Goal: Find specific page/section: Find specific page/section

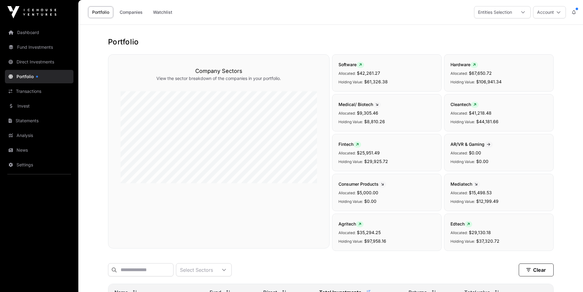
click at [20, 61] on link "Direct Investments" at bounding box center [39, 61] width 69 height 13
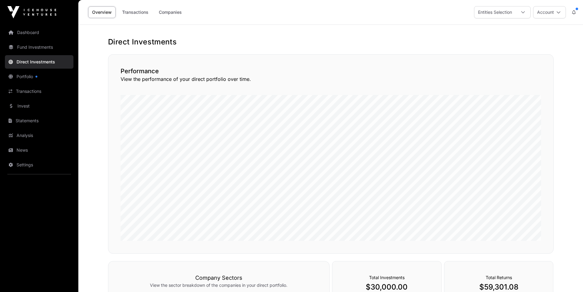
click at [27, 47] on link "Fund Investments" at bounding box center [39, 46] width 69 height 13
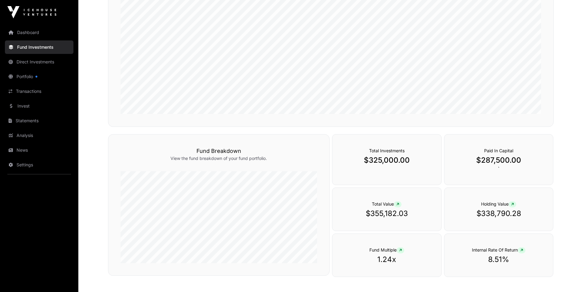
scroll to position [77, 0]
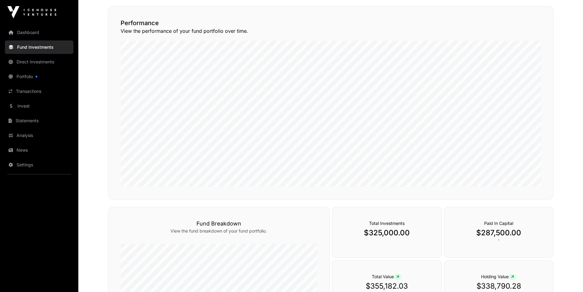
click at [21, 28] on link "Dashboard" at bounding box center [39, 32] width 69 height 13
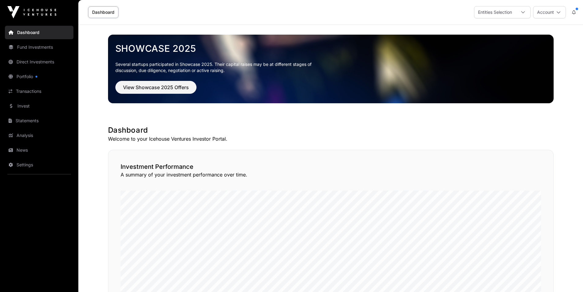
click at [27, 72] on link "Portfolio" at bounding box center [39, 76] width 69 height 13
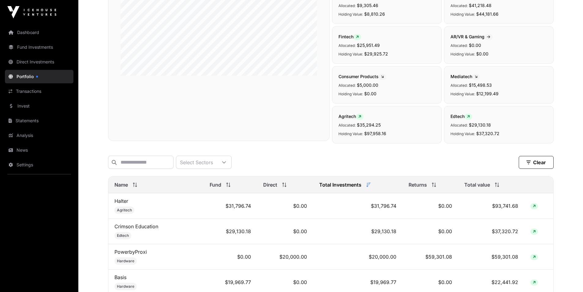
scroll to position [122, 0]
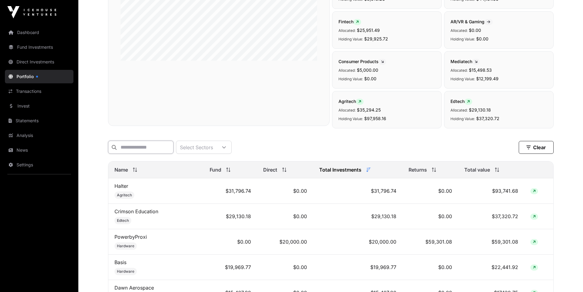
click at [159, 144] on input "text" at bounding box center [140, 146] width 65 height 13
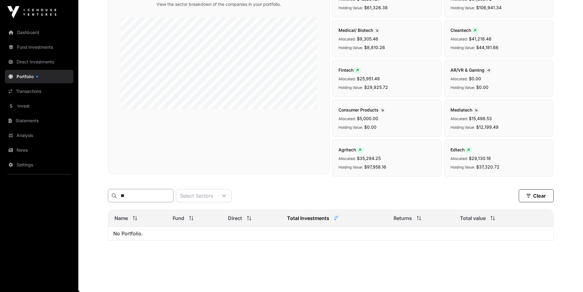
type input "*"
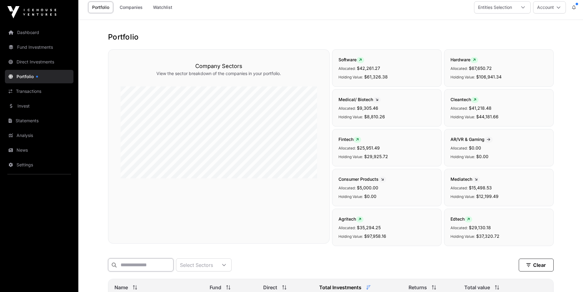
scroll to position [0, 0]
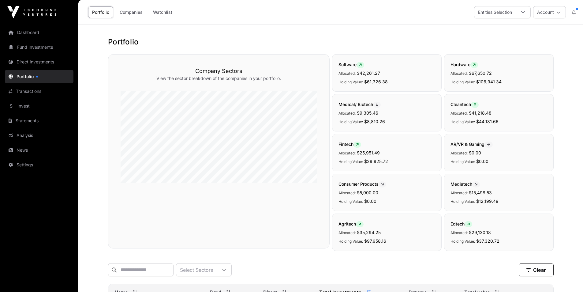
click at [560, 14] on icon at bounding box center [558, 12] width 4 height 4
click at [540, 31] on span "[PERSON_NAME]" at bounding box center [535, 28] width 53 height 6
click at [43, 33] on link "Dashboard" at bounding box center [39, 32] width 69 height 13
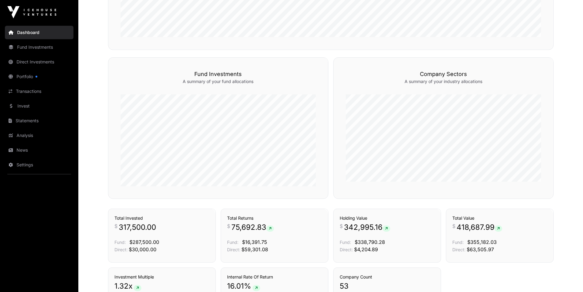
scroll to position [306, 0]
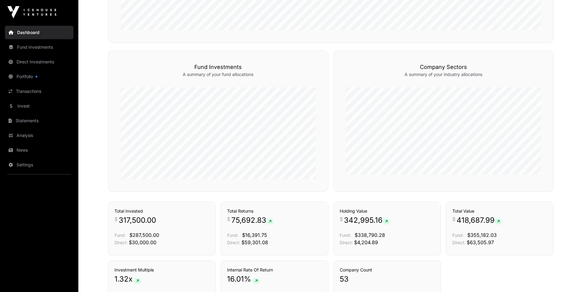
click at [313, 43] on link "Funds" at bounding box center [312, 39] width 20 height 6
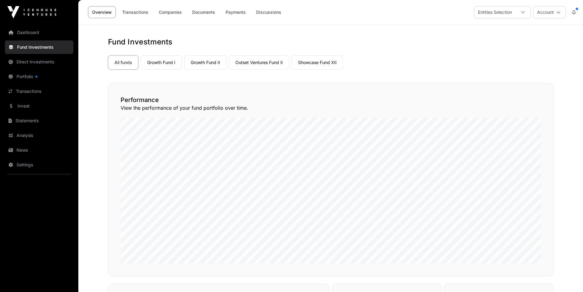
click at [167, 63] on link "Growth Fund I" at bounding box center [161, 62] width 41 height 14
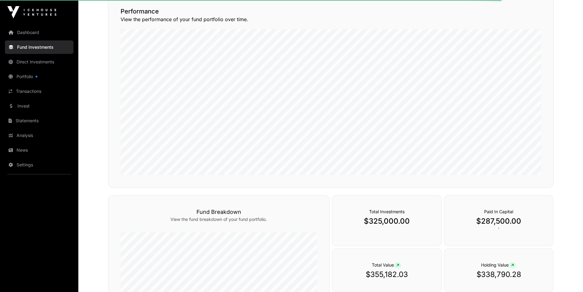
scroll to position [92, 0]
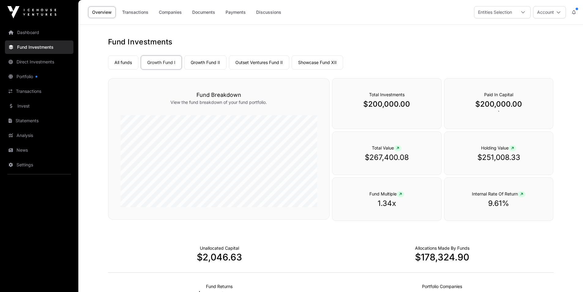
click at [134, 13] on link "Transactions" at bounding box center [135, 12] width 34 height 12
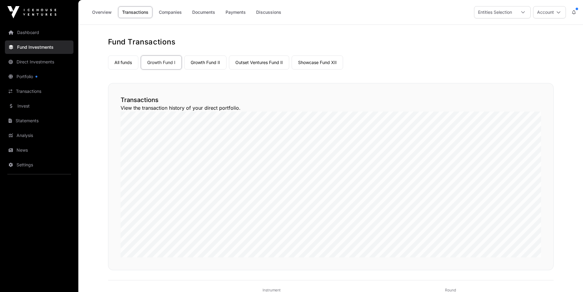
click at [38, 78] on link "Portfolio" at bounding box center [39, 76] width 69 height 13
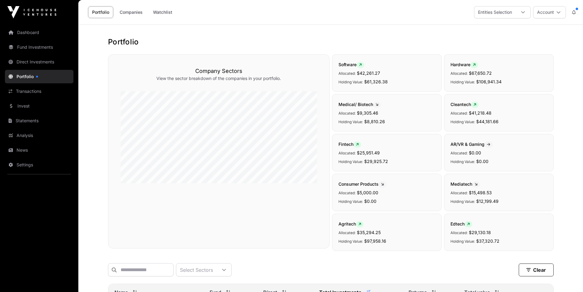
scroll to position [122, 0]
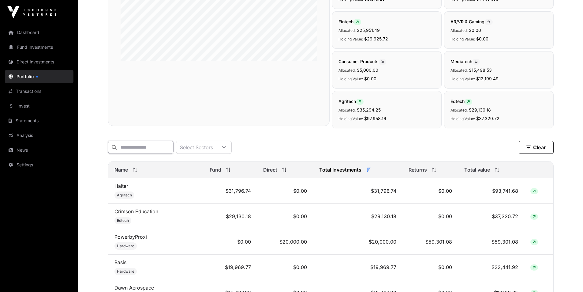
click at [164, 149] on input "text" at bounding box center [140, 146] width 65 height 13
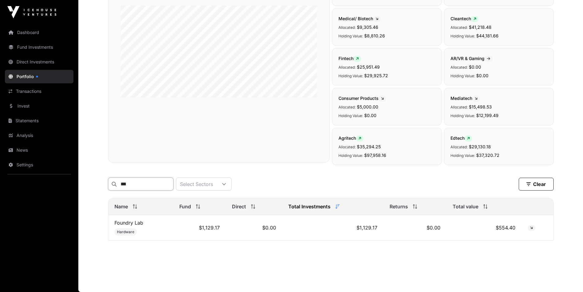
scroll to position [90, 0]
click at [171, 180] on input "******" at bounding box center [140, 183] width 65 height 13
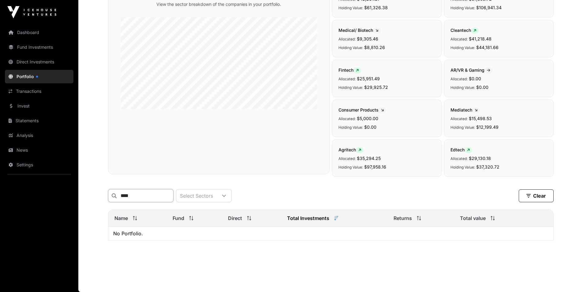
scroll to position [78, 0]
type input "*"
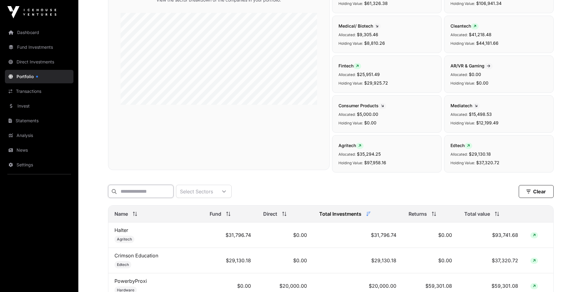
scroll to position [122, 0]
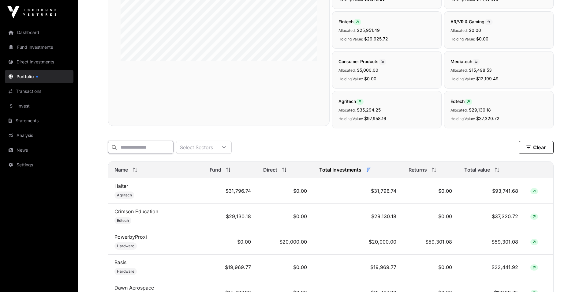
click at [174, 147] on input "text" at bounding box center [140, 146] width 65 height 13
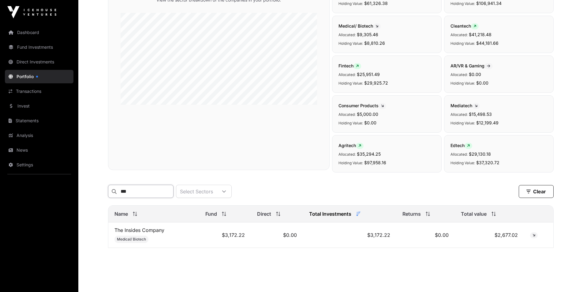
scroll to position [90, 0]
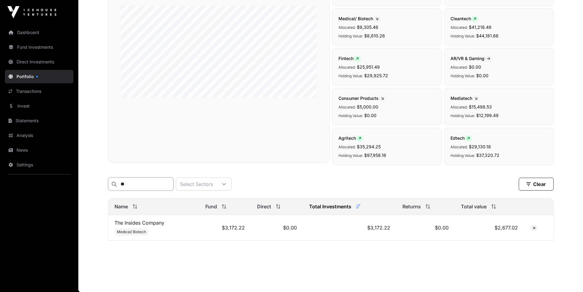
type input "*"
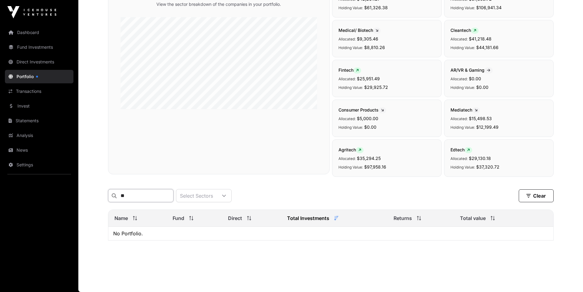
scroll to position [78, 0]
type input "*"
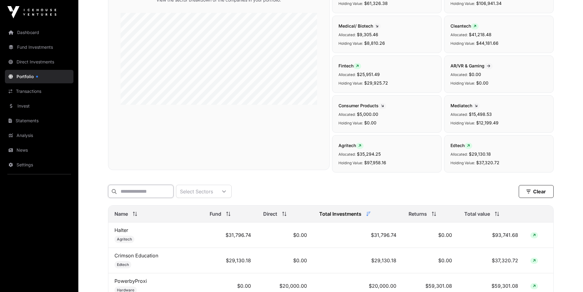
scroll to position [122, 0]
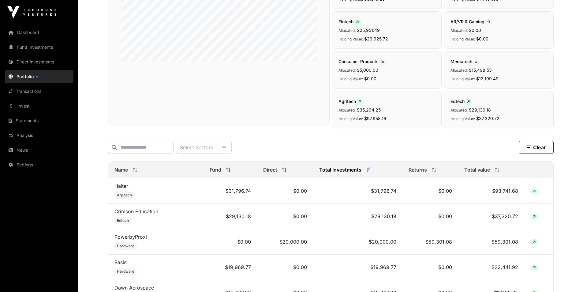
click at [253, 121] on div "Company Sectors View the sector breakdown of the companies in your portfolio." at bounding box center [219, 29] width 222 height 194
click at [142, 76] on div "Company Sectors View the sector breakdown of the companies in your portfolio." at bounding box center [219, 29] width 222 height 194
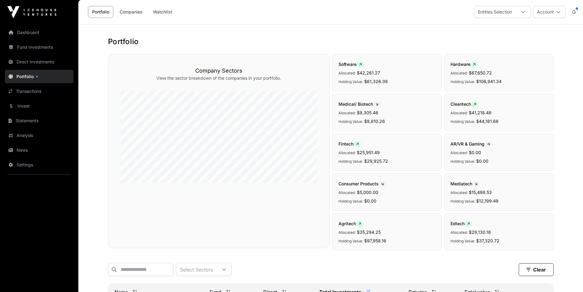
scroll to position [0, 0]
click at [284, 38] on h1 "Portfolio" at bounding box center [331, 42] width 446 height 10
click at [153, 268] on input "text" at bounding box center [140, 269] width 65 height 13
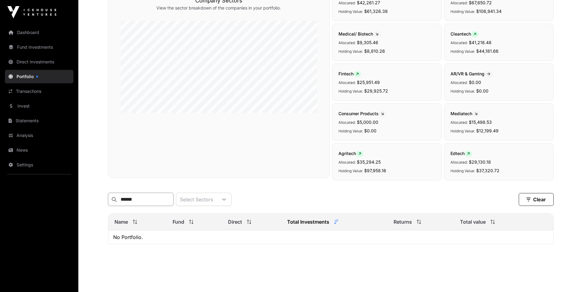
scroll to position [78, 0]
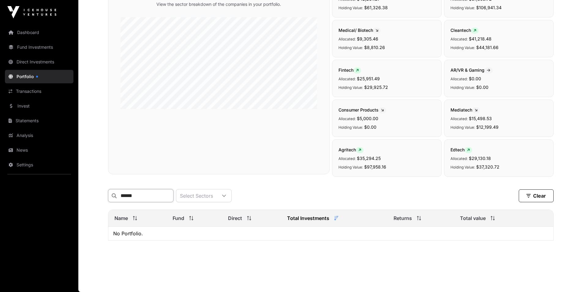
type input "******"
click at [28, 119] on link "Statements" at bounding box center [39, 120] width 69 height 13
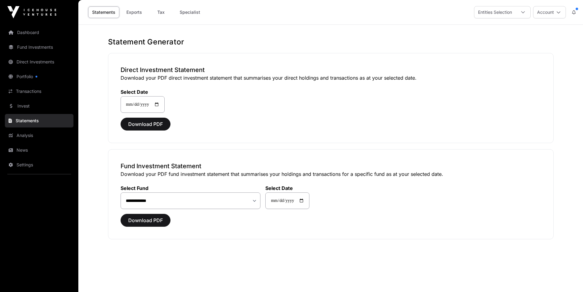
click at [28, 61] on link "Direct Investments" at bounding box center [39, 61] width 69 height 13
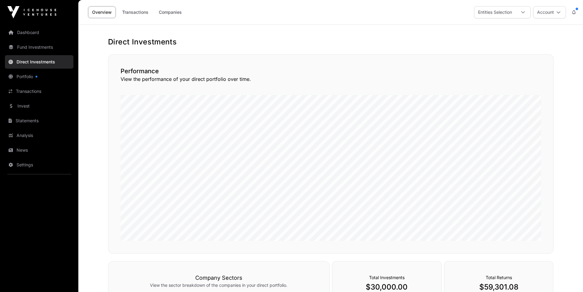
click at [168, 9] on link "Companies" at bounding box center [170, 12] width 31 height 12
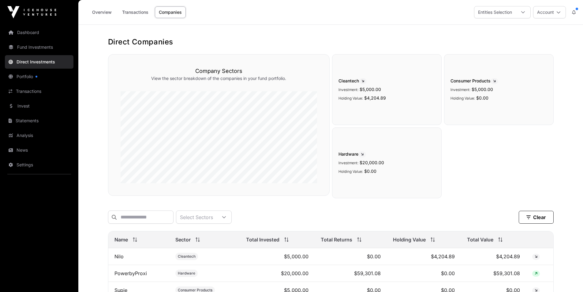
click at [23, 47] on link "Fund Investments" at bounding box center [39, 46] width 69 height 13
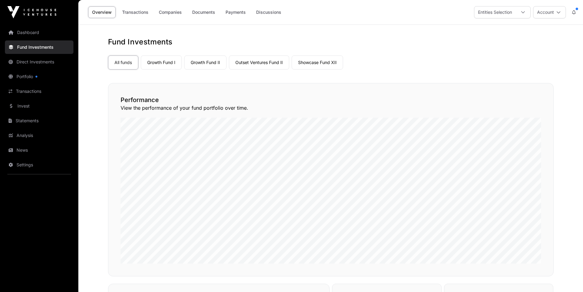
click at [179, 13] on link "Companies" at bounding box center [170, 12] width 31 height 12
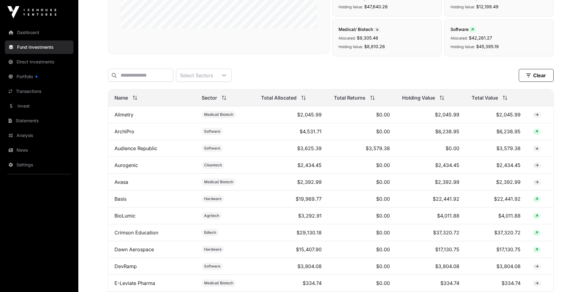
scroll to position [184, 0]
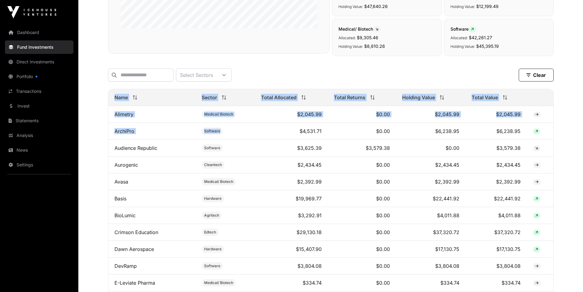
drag, startPoint x: 101, startPoint y: 117, endPoint x: 254, endPoint y: 140, distance: 154.8
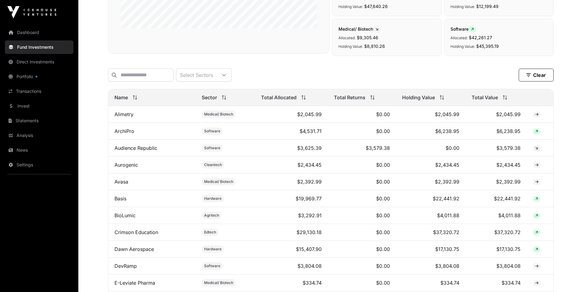
click at [473, 69] on div "Select Sectors Clear" at bounding box center [331, 74] width 446 height 13
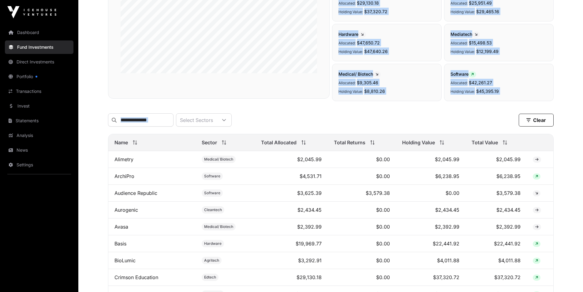
scroll to position [86, 0]
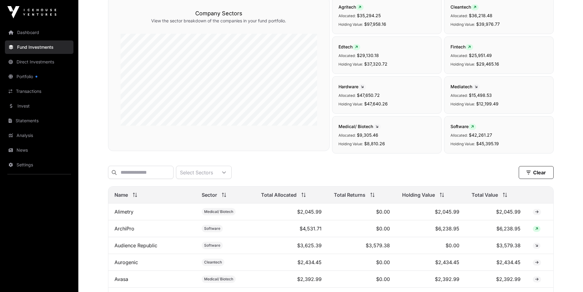
drag, startPoint x: 565, startPoint y: 228, endPoint x: 108, endPoint y: 205, distance: 457.5
copy thead
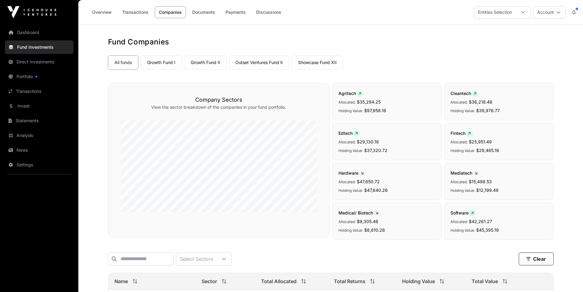
click at [32, 60] on link "Direct Investments" at bounding box center [39, 61] width 69 height 13
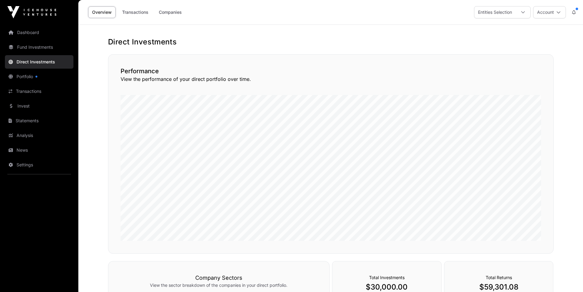
click at [164, 11] on link "Companies" at bounding box center [170, 12] width 31 height 12
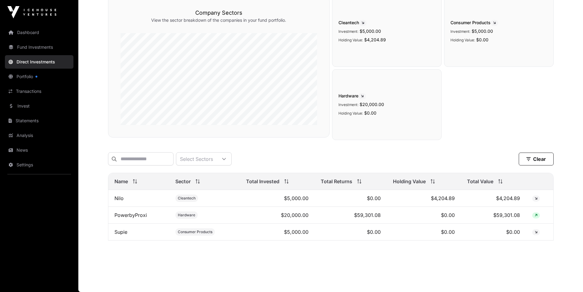
scroll to position [62, 0]
drag, startPoint x: 565, startPoint y: 232, endPoint x: 110, endPoint y: 185, distance: 457.1
click at [110, 185] on div "Direct Companies Company Sectors View the sector breakdown of the companies in …" at bounding box center [331, 113] width 470 height 269
copy thead
click at [494, 127] on div "Cleantech Investment: $5,000.00 Holding Value: $4,204.89 Consumer Products Inve…" at bounding box center [443, 68] width 222 height 144
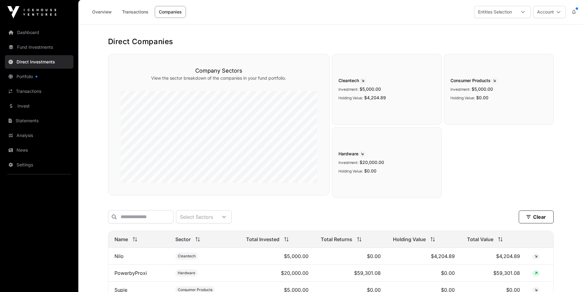
scroll to position [0, 0]
click at [30, 78] on link "Portfolio" at bounding box center [39, 76] width 69 height 13
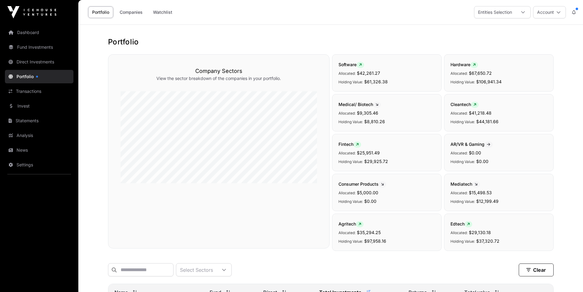
click at [137, 10] on link "Companies" at bounding box center [131, 12] width 31 height 12
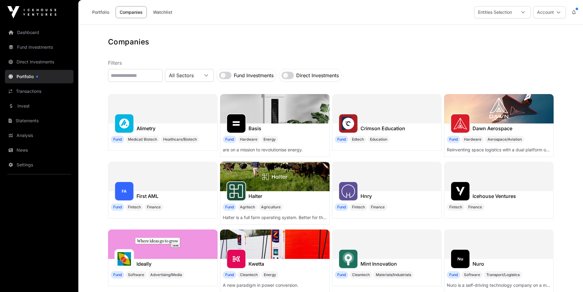
click at [93, 11] on link "Portfolio" at bounding box center [100, 12] width 25 height 12
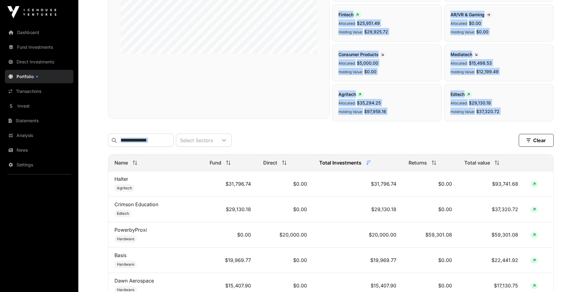
scroll to position [69, 0]
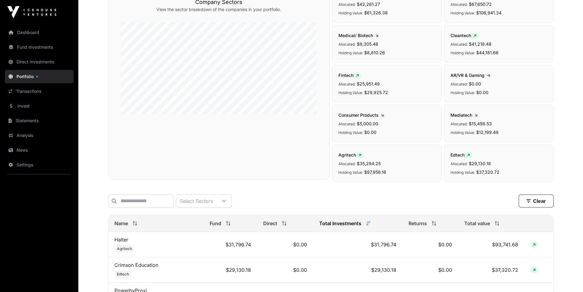
drag, startPoint x: 562, startPoint y: 229, endPoint x: 105, endPoint y: 231, distance: 457.2
copy div
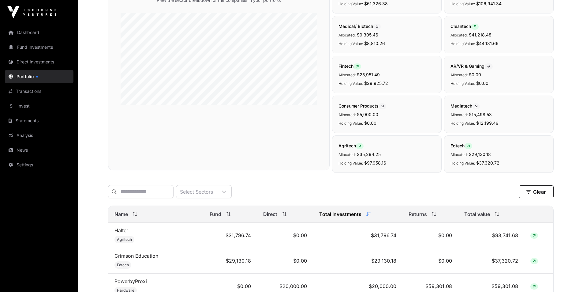
scroll to position [0, 0]
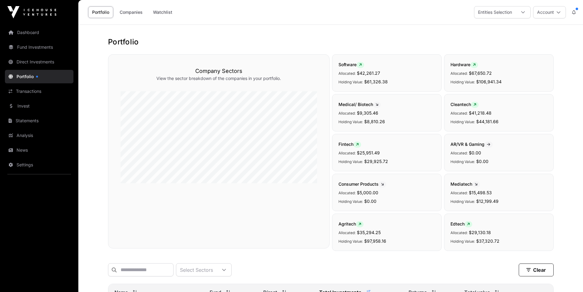
click at [18, 46] on link "Fund Investments" at bounding box center [39, 46] width 69 height 13
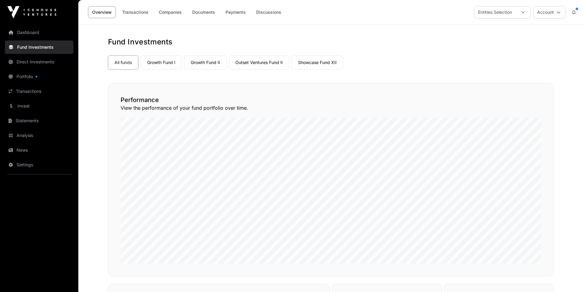
click at [180, 14] on link "Companies" at bounding box center [170, 12] width 31 height 12
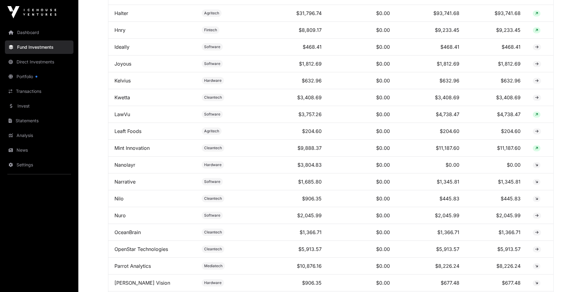
scroll to position [451, 0]
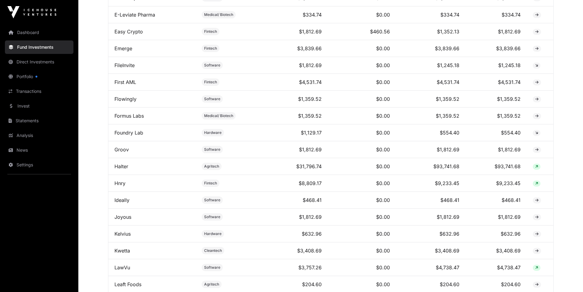
click at [56, 65] on link "Direct Investments" at bounding box center [39, 61] width 69 height 13
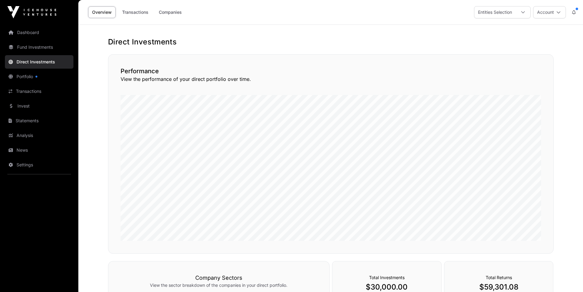
click at [174, 13] on link "Companies" at bounding box center [170, 12] width 31 height 12
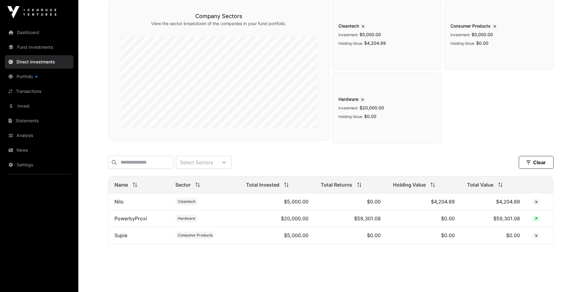
scroll to position [61, 0]
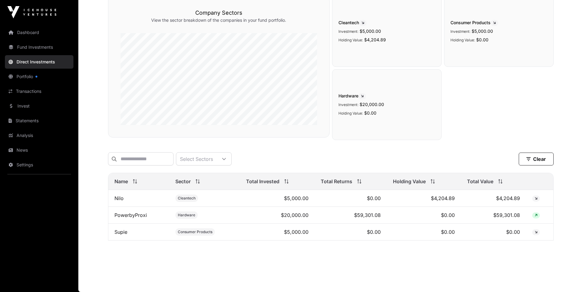
click at [26, 96] on link "Transactions" at bounding box center [39, 90] width 69 height 13
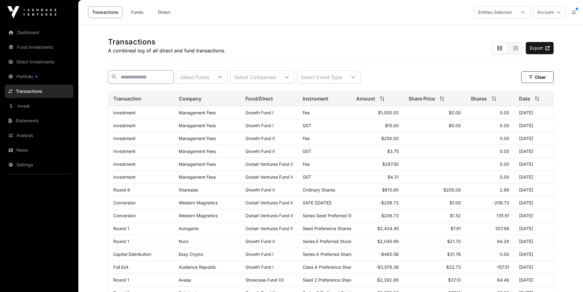
click at [167, 78] on input "text" at bounding box center [140, 76] width 65 height 13
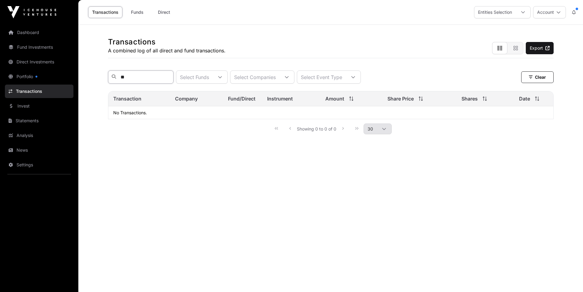
type input "*"
type input "****"
